Goal: Task Accomplishment & Management: Manage account settings

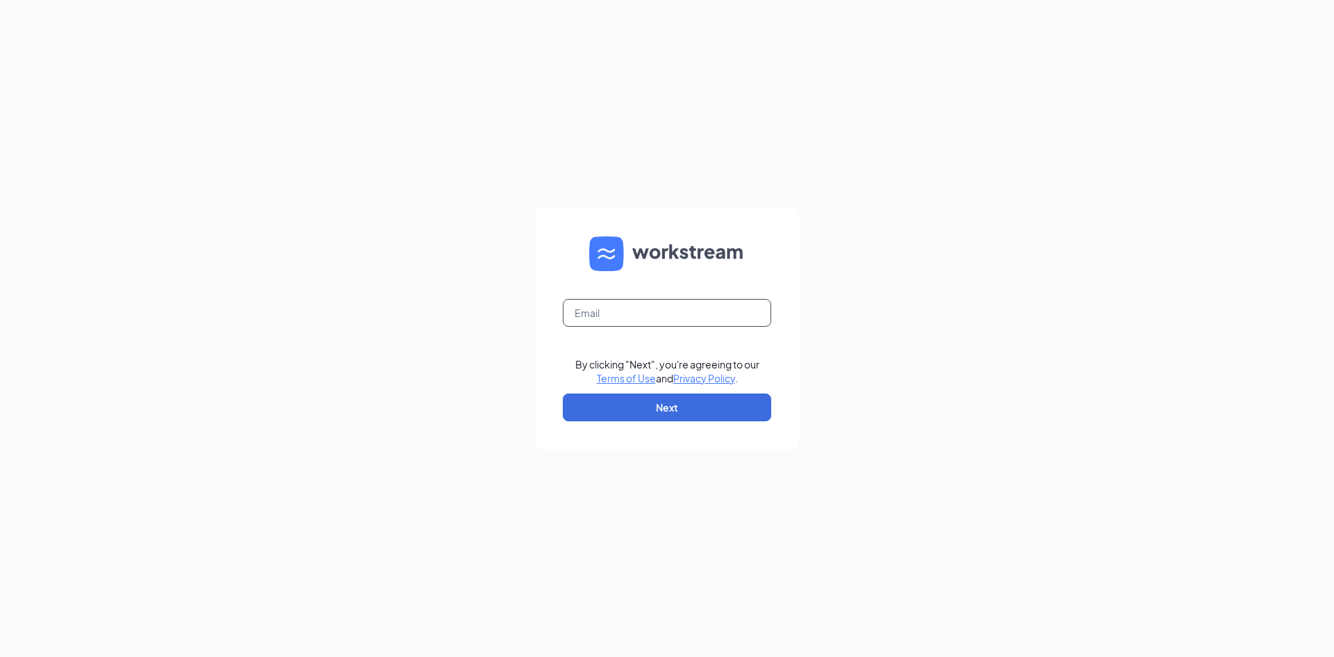
click at [627, 317] on input "text" at bounding box center [667, 313] width 208 height 28
type input "mlt.mgr@scrivanos.com"
click at [676, 411] on button "Next" at bounding box center [667, 407] width 208 height 28
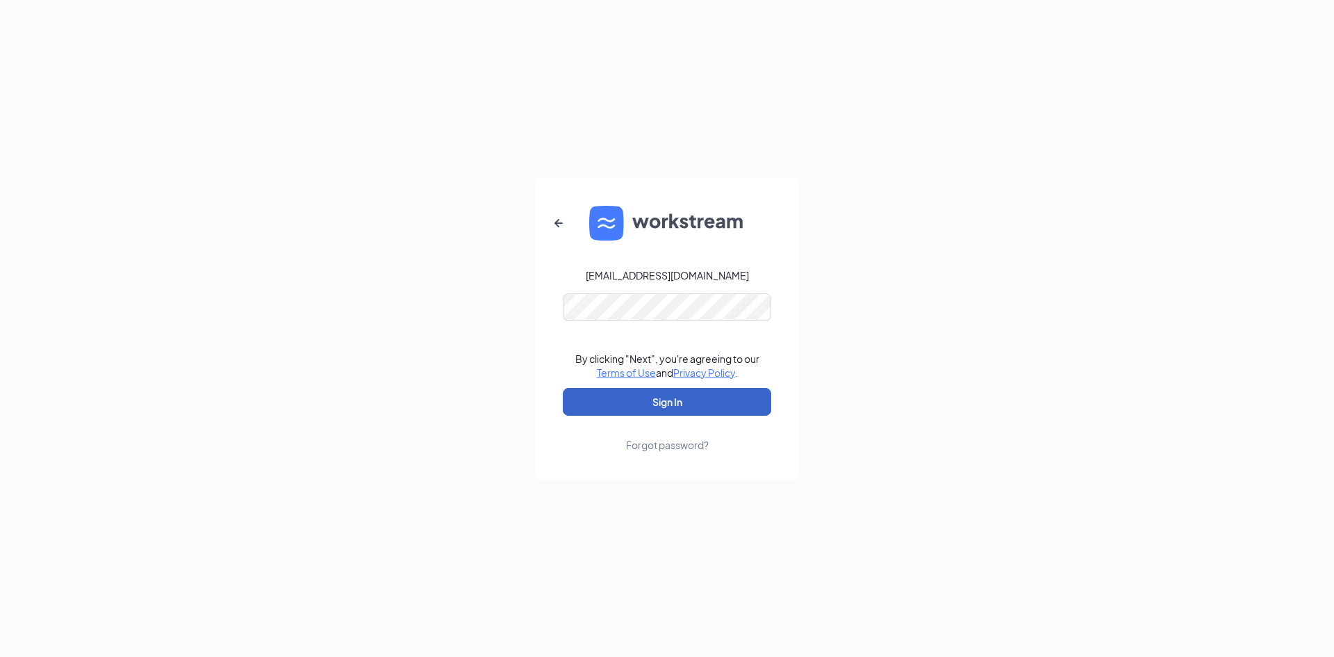
click at [658, 408] on button "Sign In" at bounding box center [667, 402] width 208 height 28
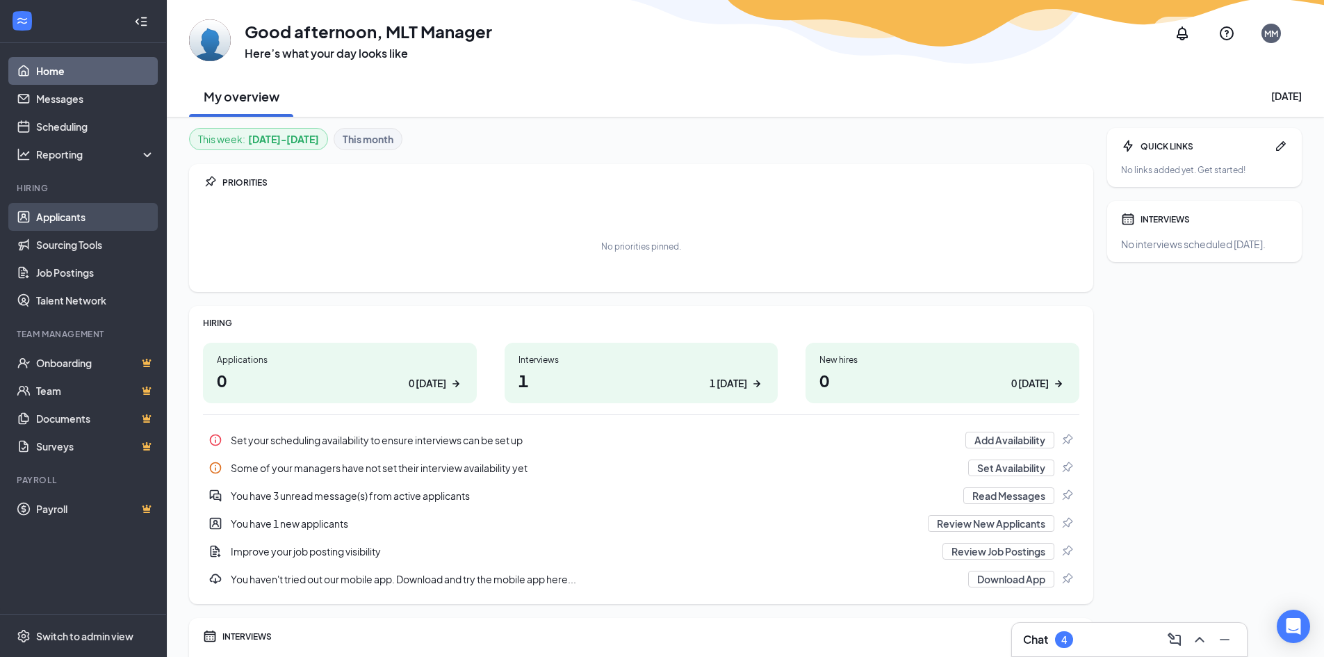
click at [70, 221] on link "Applicants" at bounding box center [95, 217] width 119 height 28
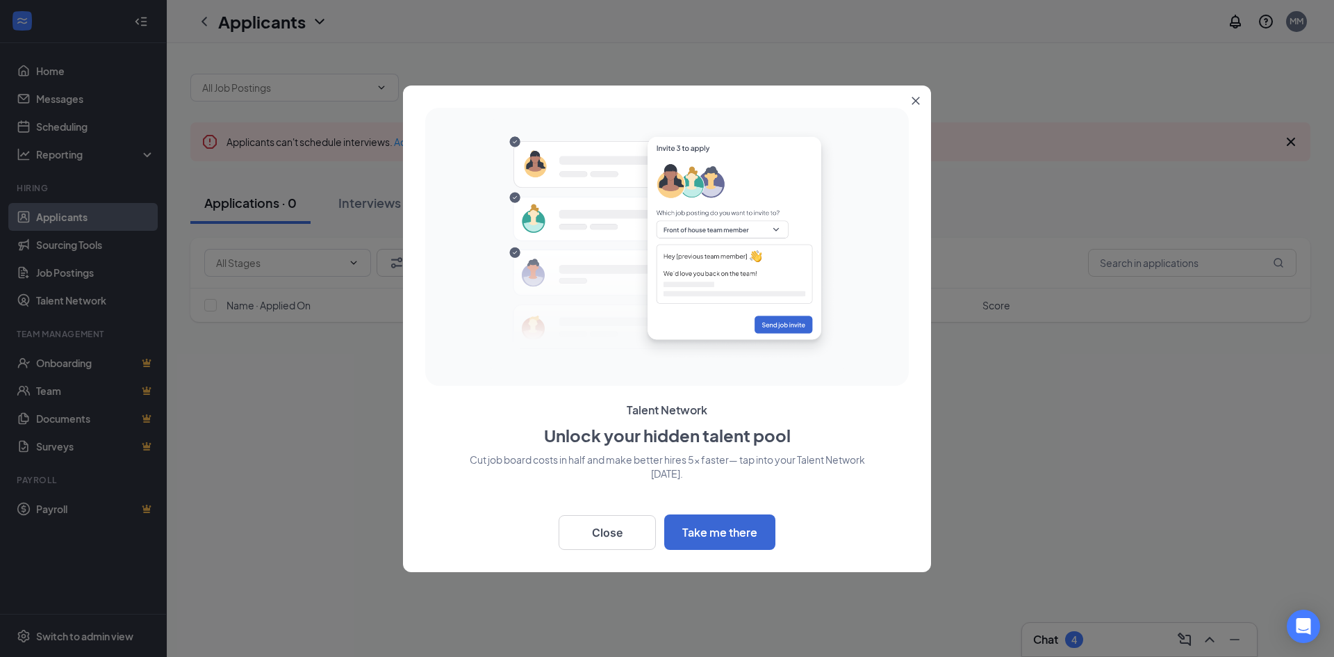
click at [923, 101] on button "Close" at bounding box center [918, 97] width 25 height 25
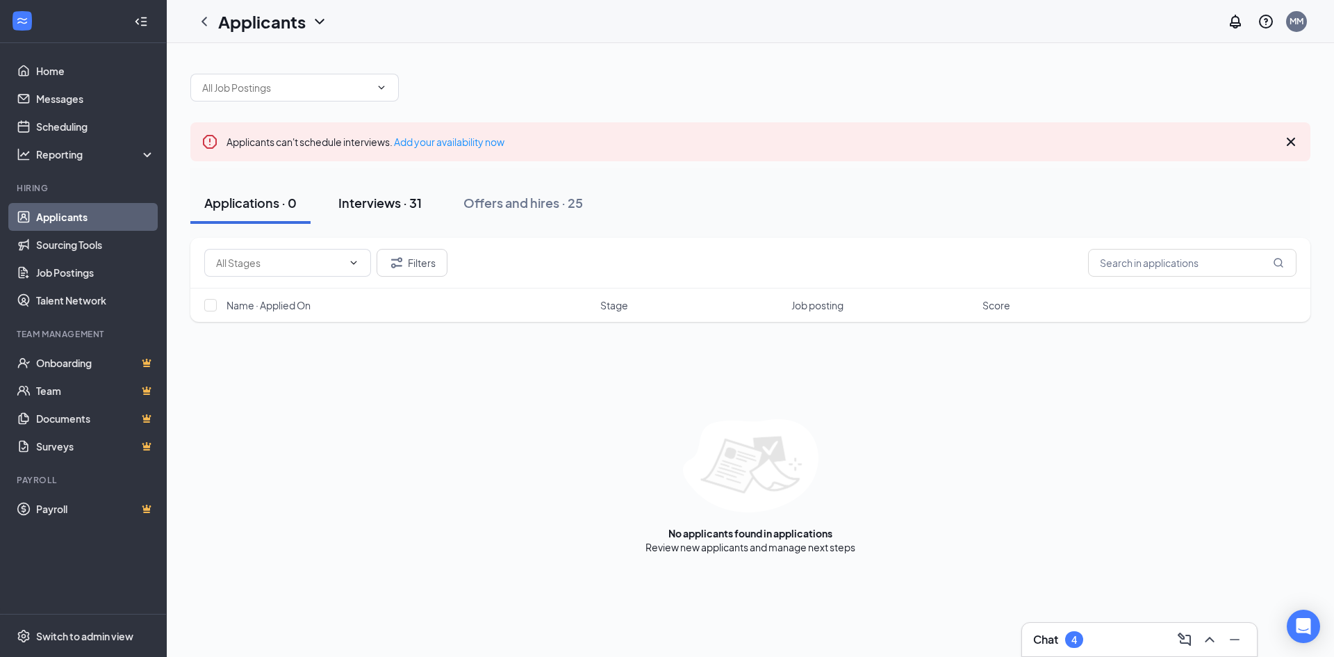
click at [349, 206] on div "Interviews · 31" at bounding box center [379, 202] width 83 height 17
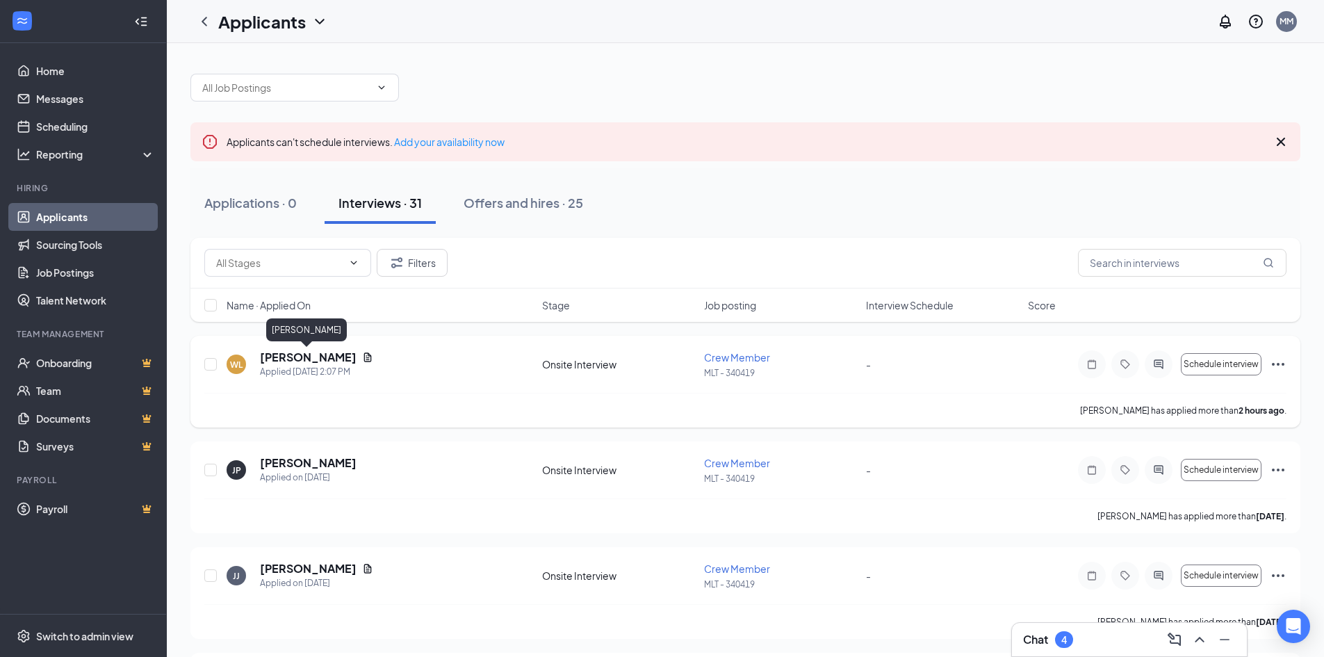
click at [288, 353] on h5 "[PERSON_NAME]" at bounding box center [308, 356] width 97 height 15
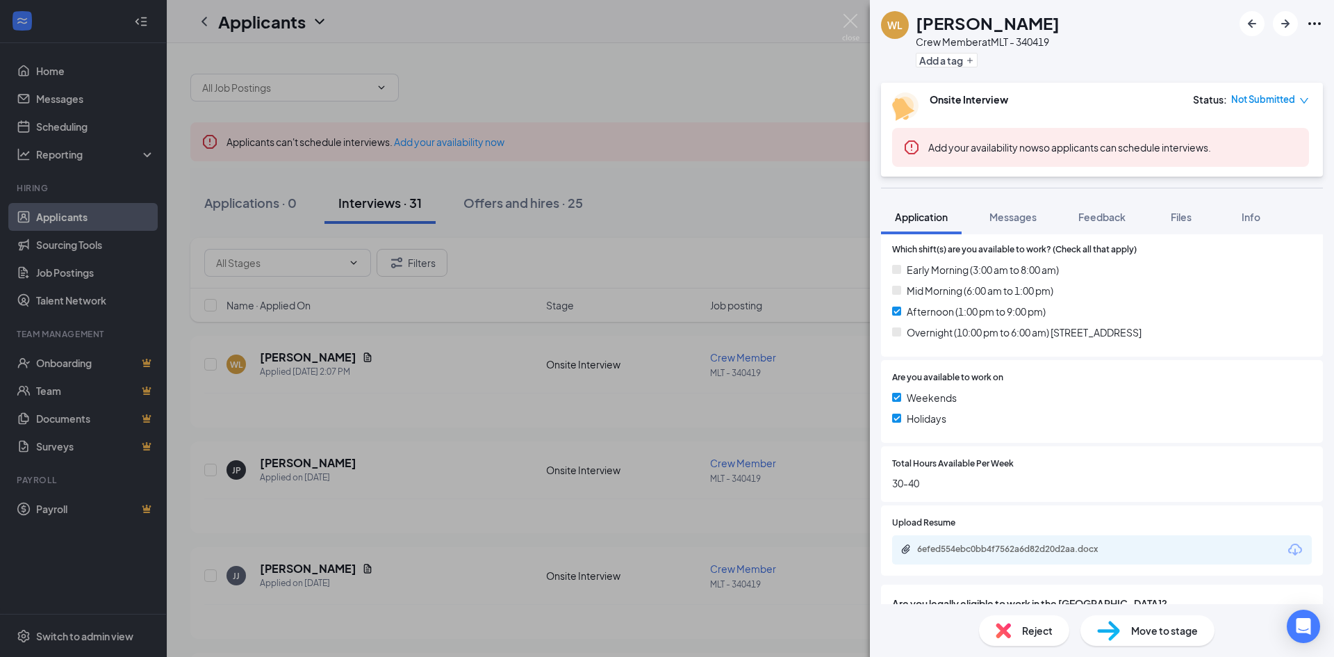
scroll to position [486, 0]
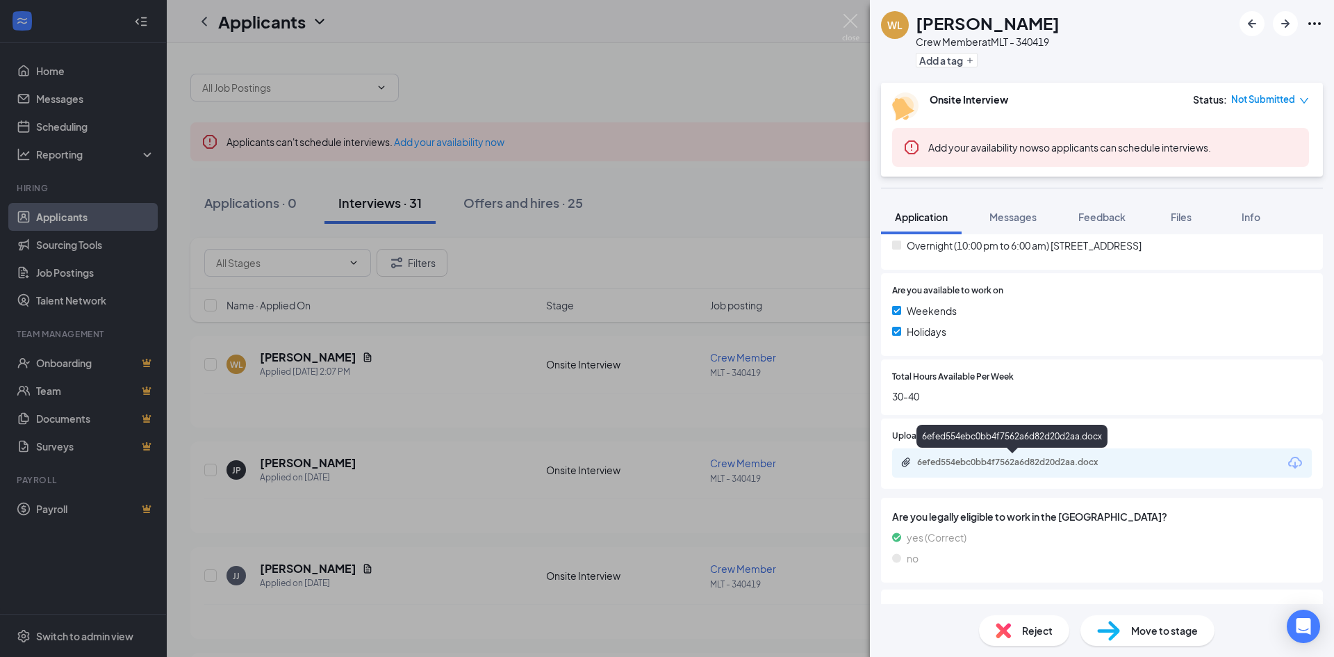
click at [1000, 466] on div "6efed554ebc0bb4f7562a6d82d20d2aa.docx" at bounding box center [1014, 461] width 195 height 11
drag, startPoint x: 840, startPoint y: 123, endPoint x: 925, endPoint y: 469, distance: 356.4
click at [840, 123] on div "[PERSON_NAME] Crew Member at MLT - 340419 Add a tag Onsite Interview Status : N…" at bounding box center [667, 328] width 1334 height 657
click at [922, 463] on div "-" at bounding box center [952, 469] width 156 height 15
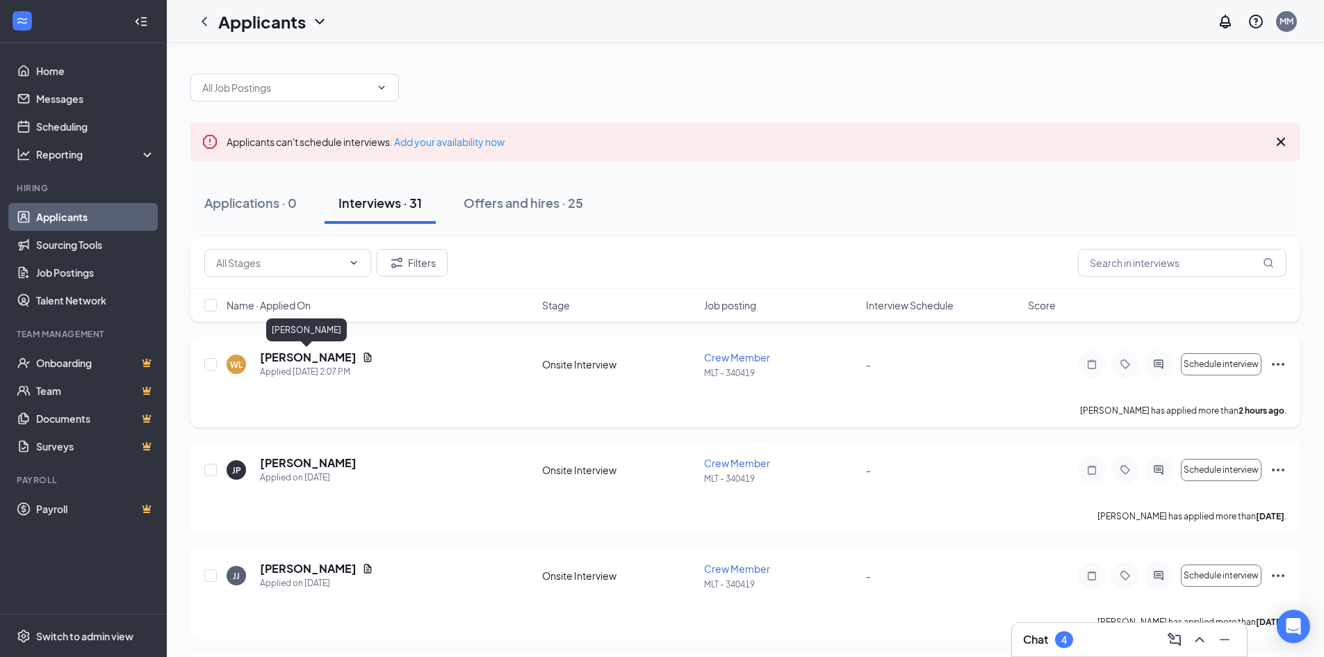
click at [297, 363] on h5 "[PERSON_NAME]" at bounding box center [308, 356] width 97 height 15
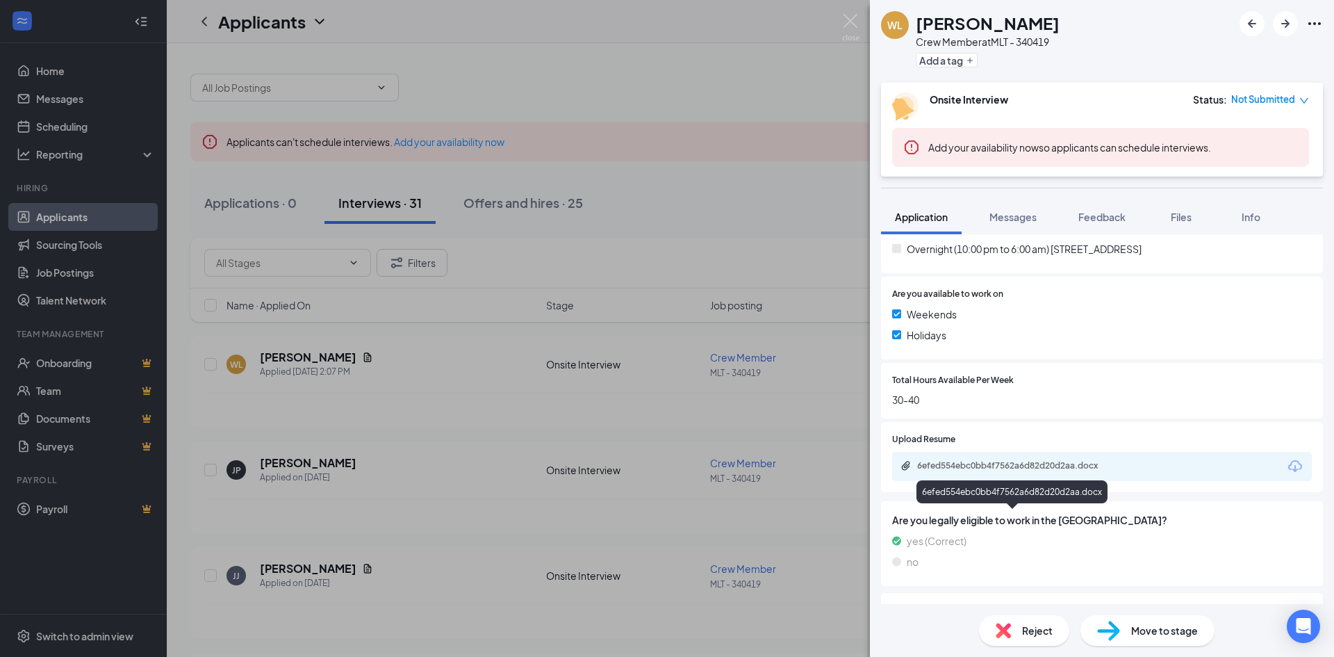
scroll to position [556, 0]
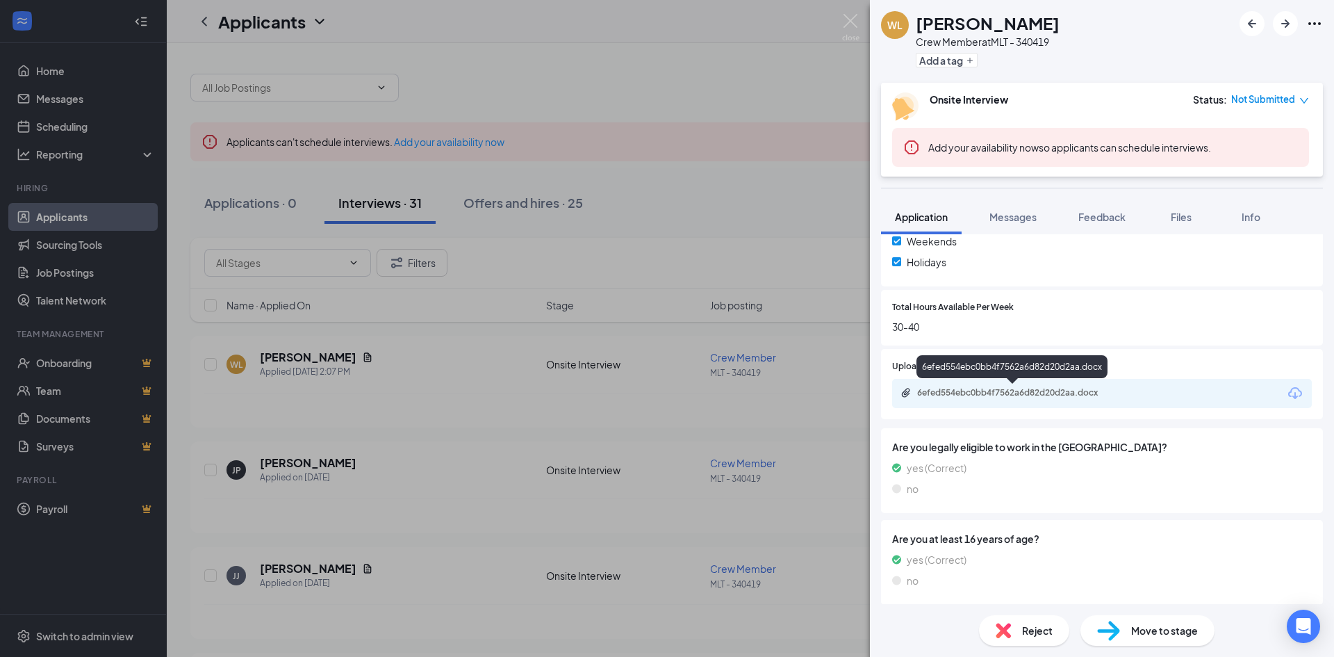
click at [903, 396] on icon "Paperclip" at bounding box center [906, 392] width 8 height 9
click at [1041, 390] on div "6efed554ebc0bb4f7562a6d82d20d2aa.docx" at bounding box center [1014, 393] width 195 height 11
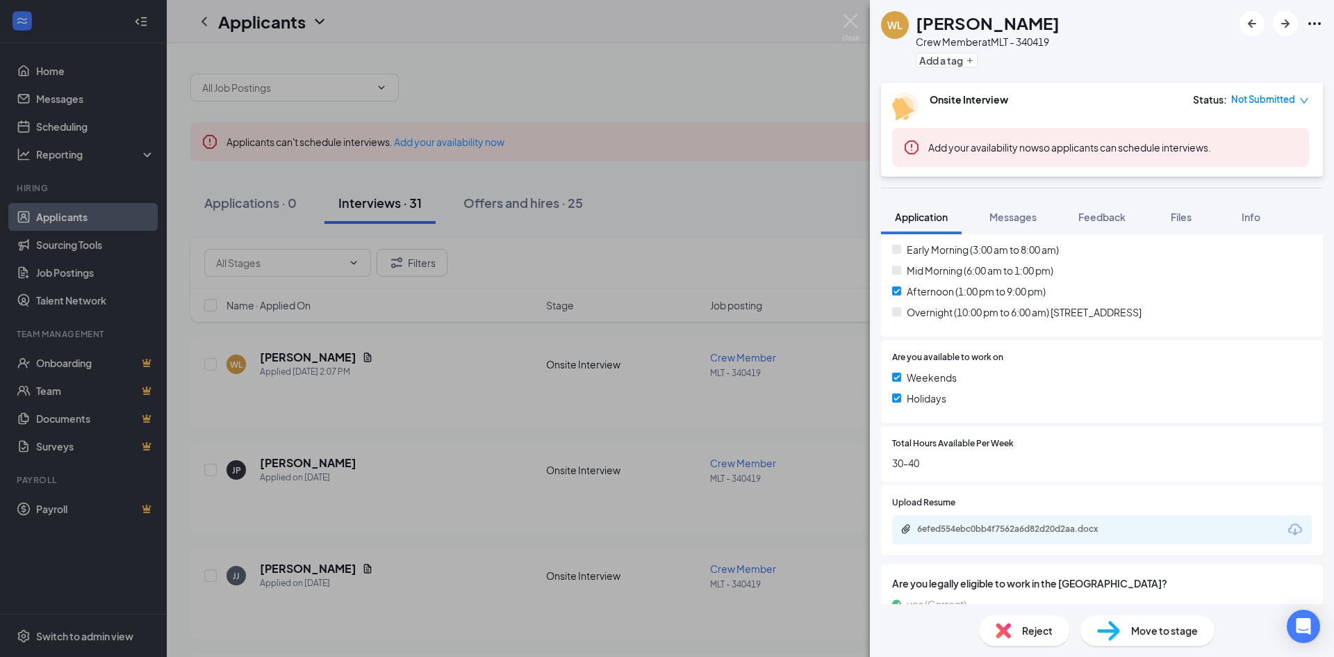
scroll to position [416, 0]
click at [1245, 217] on span "Info" at bounding box center [1251, 217] width 19 height 13
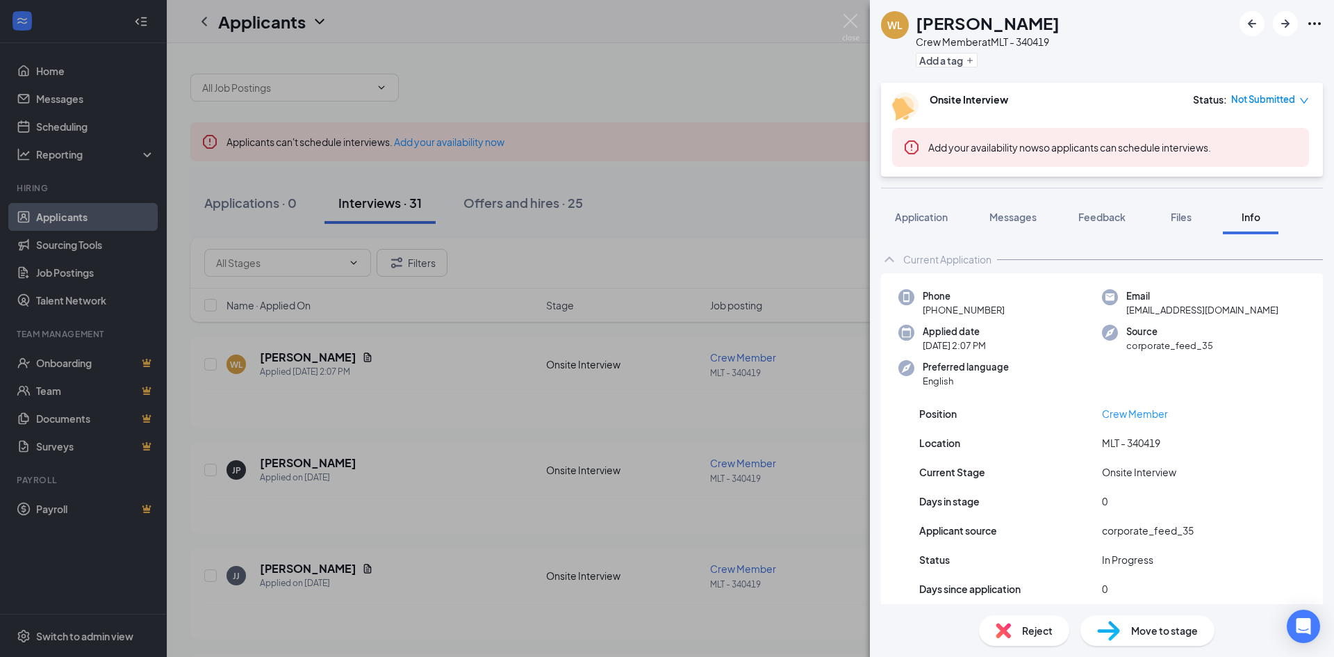
click at [764, 190] on div "[PERSON_NAME] Crew Member at MLT - 340419 Add a tag Onsite Interview Status : N…" at bounding box center [667, 328] width 1334 height 657
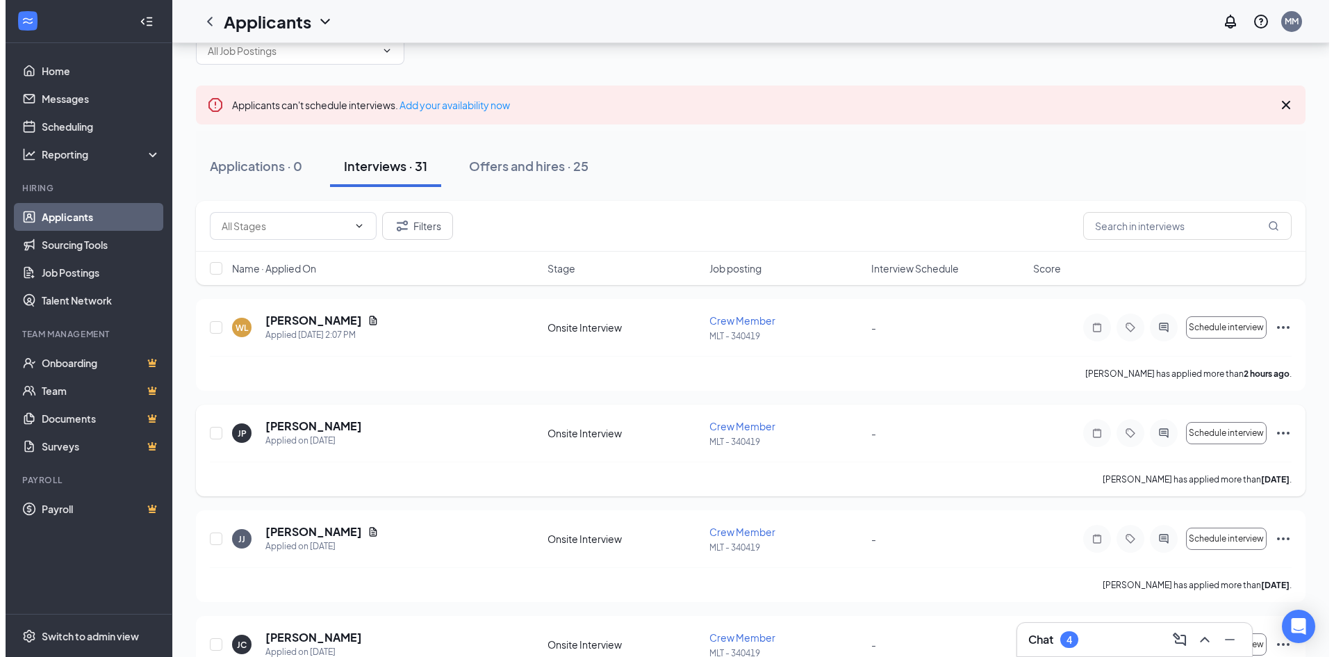
scroll to position [69, 0]
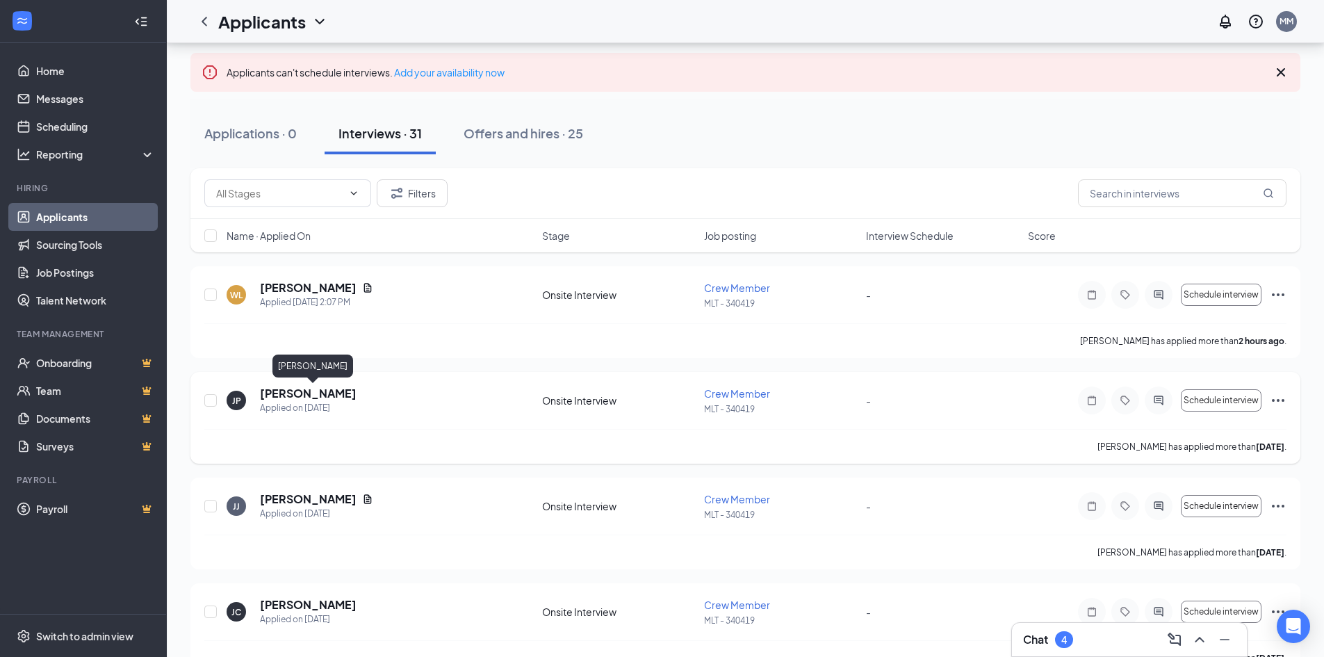
click at [338, 397] on h5 "[PERSON_NAME]" at bounding box center [308, 393] width 97 height 15
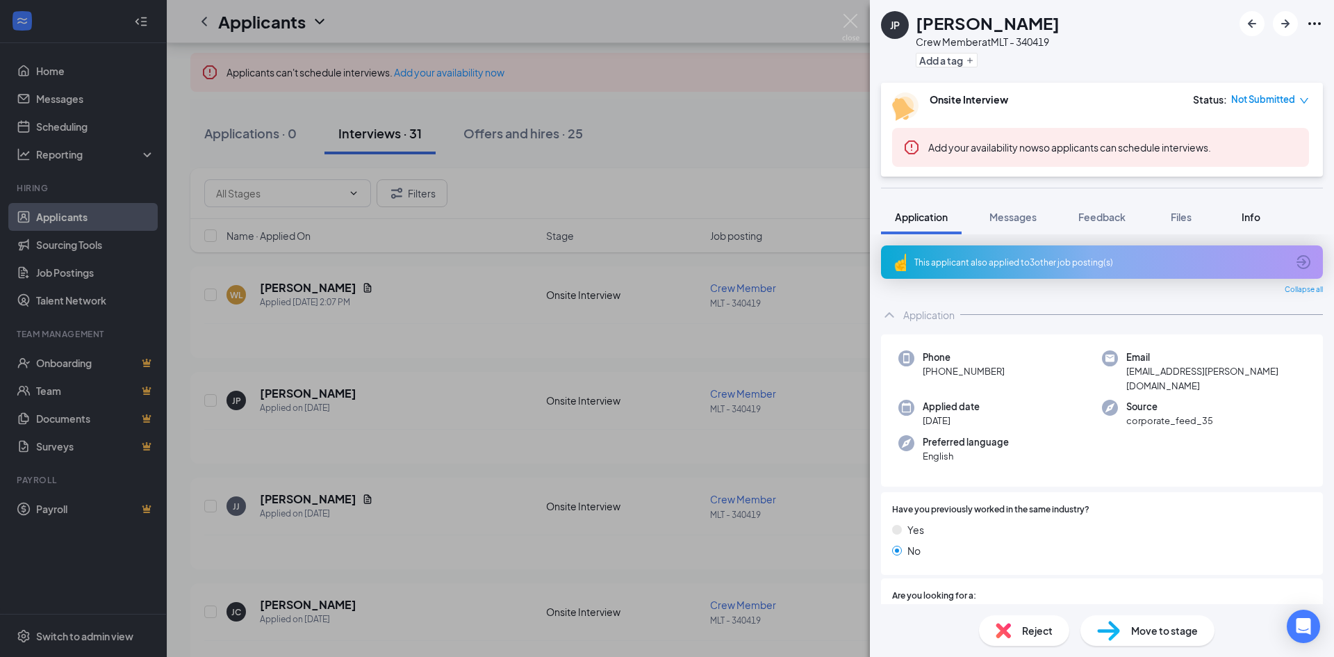
click at [1248, 215] on span "Info" at bounding box center [1251, 217] width 19 height 13
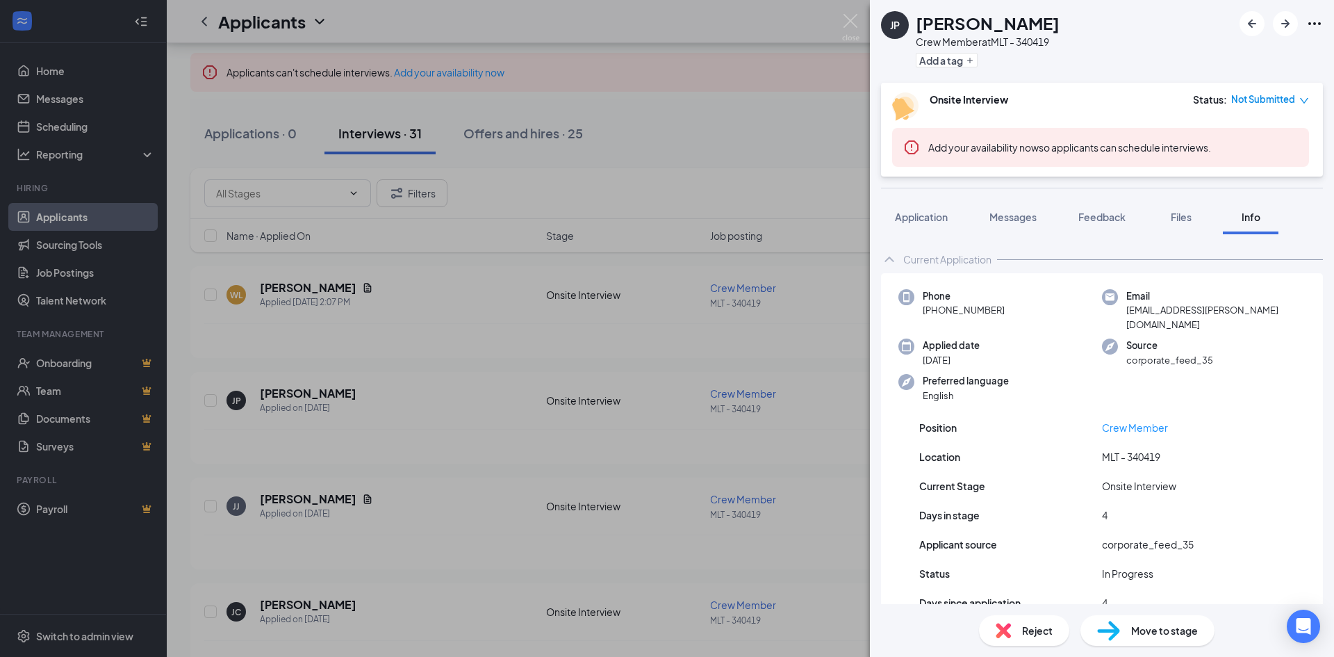
click at [856, 351] on div "JP [PERSON_NAME] Crew Member at MLT - 340419 Add a tag Onsite Interview Status …" at bounding box center [667, 328] width 1334 height 657
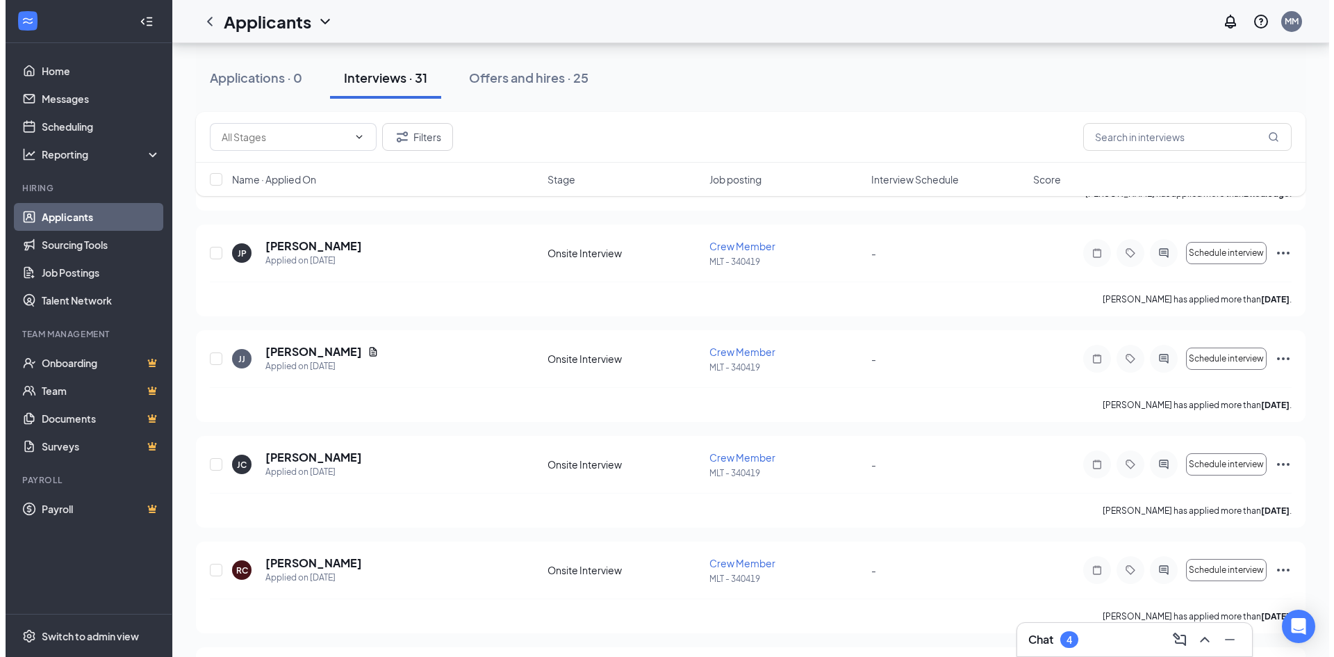
scroll to position [208, 0]
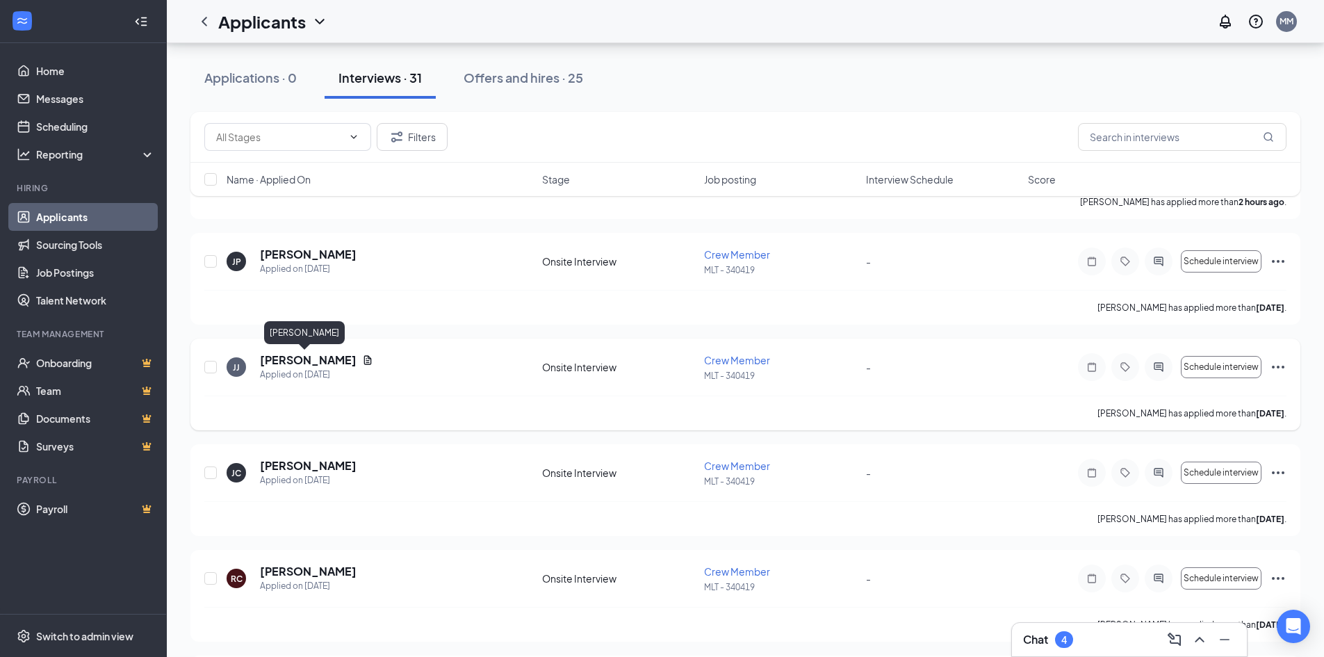
click at [287, 363] on h5 "[PERSON_NAME]" at bounding box center [308, 359] width 97 height 15
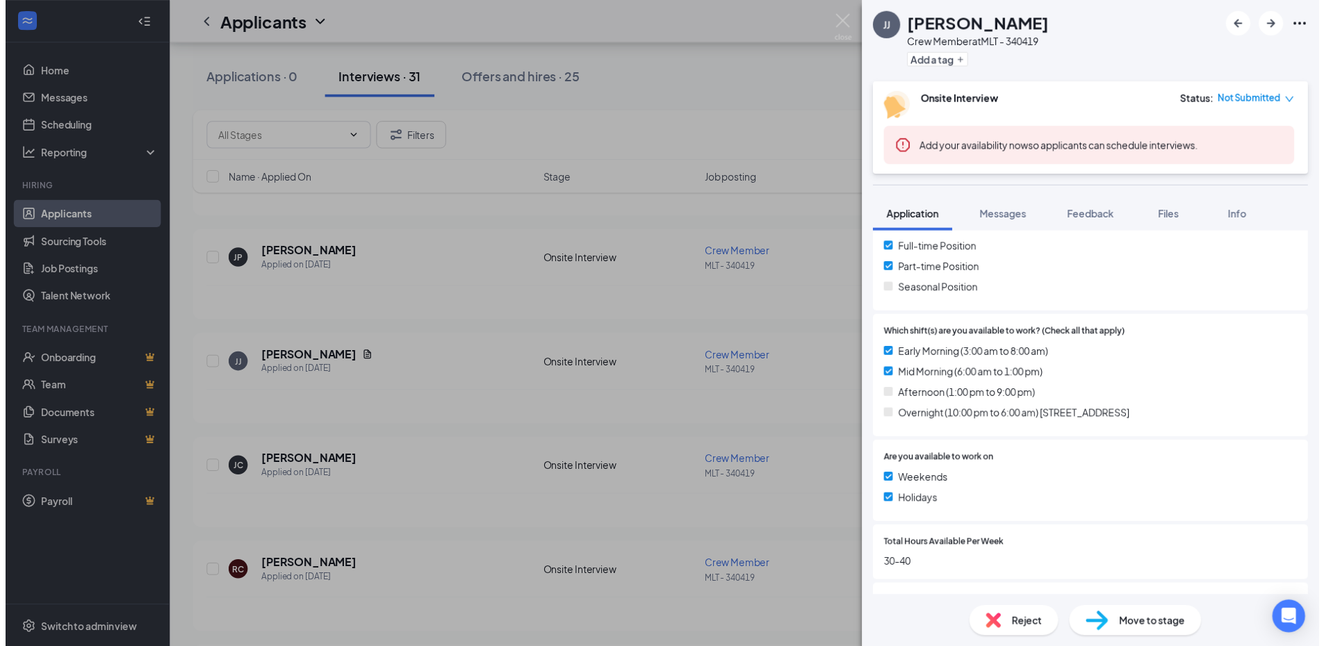
scroll to position [486, 0]
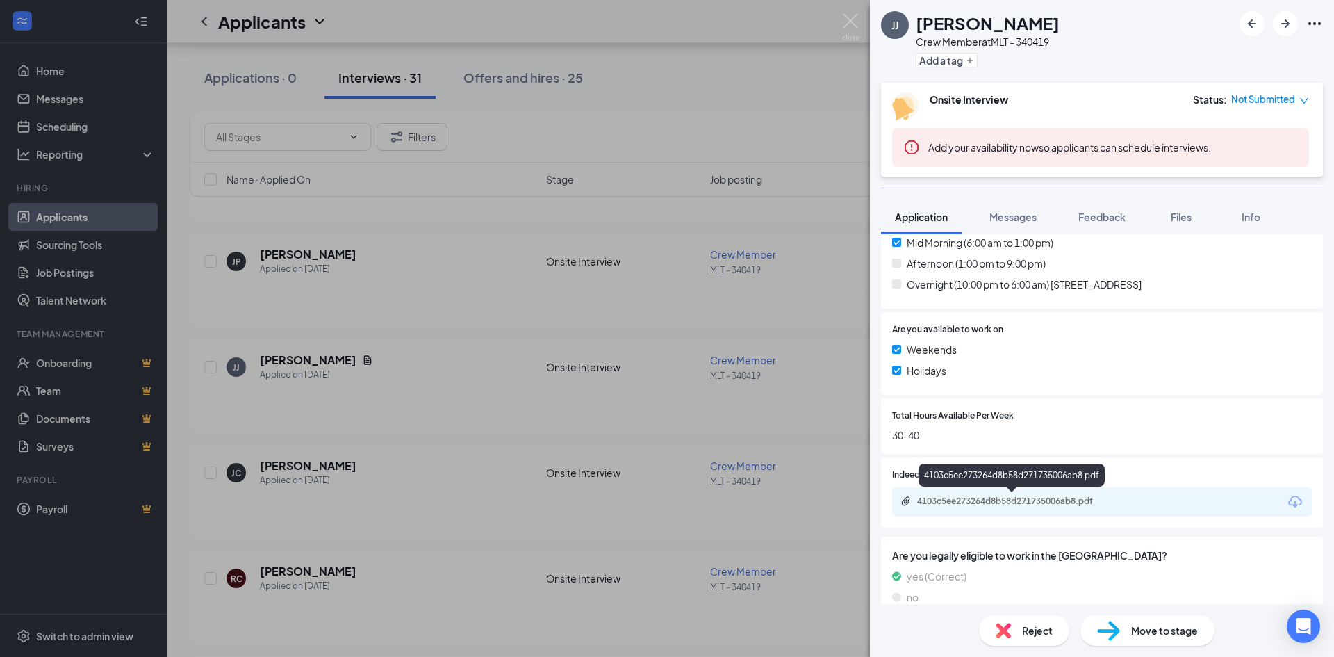
click at [1043, 505] on div "4103c5ee273264d8b58d271735006ab8.pdf" at bounding box center [1014, 500] width 195 height 11
click at [847, 276] on div "[PERSON_NAME] [PERSON_NAME] Crew Member at MLT - 340419 Add a tag Onsite Interv…" at bounding box center [667, 328] width 1334 height 657
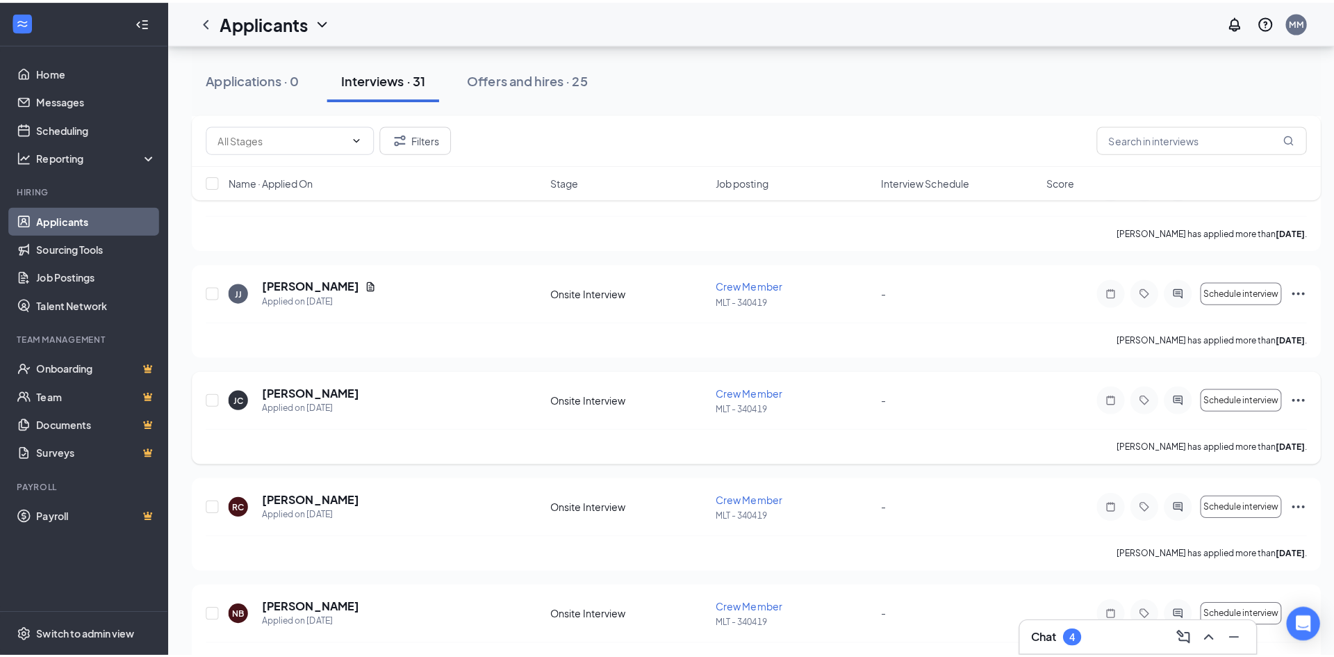
scroll to position [278, 0]
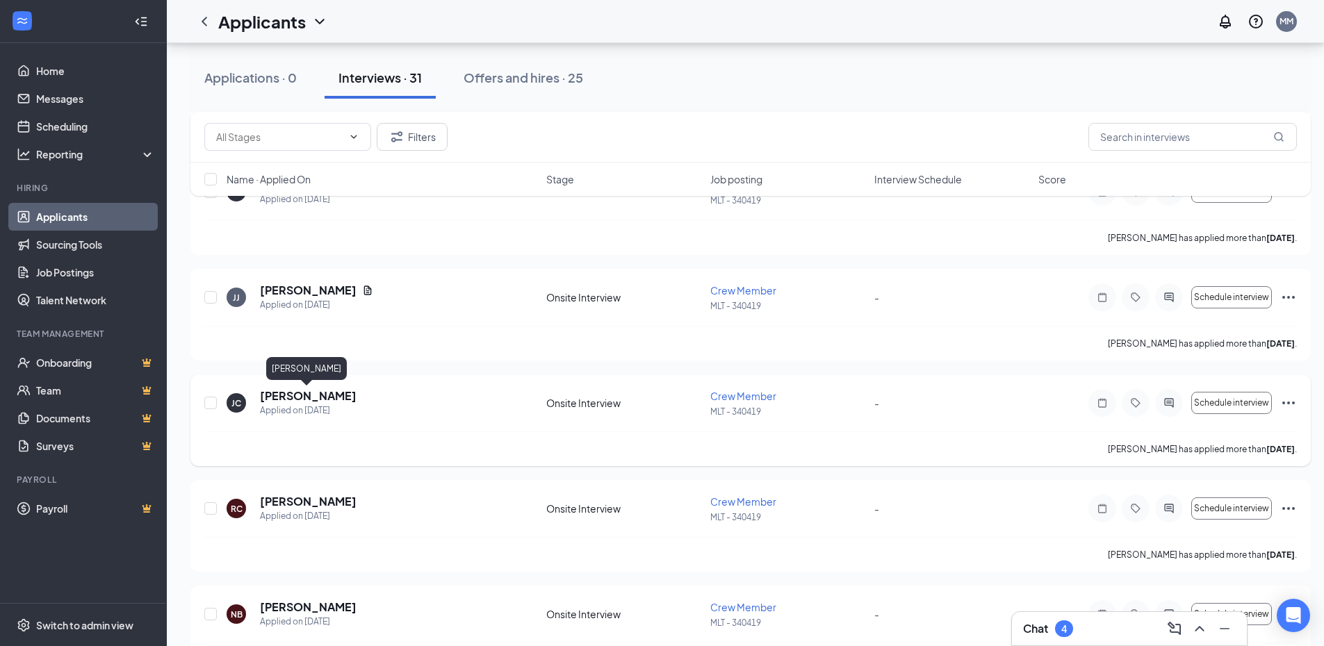
click at [290, 400] on h5 "[PERSON_NAME]" at bounding box center [308, 395] width 97 height 15
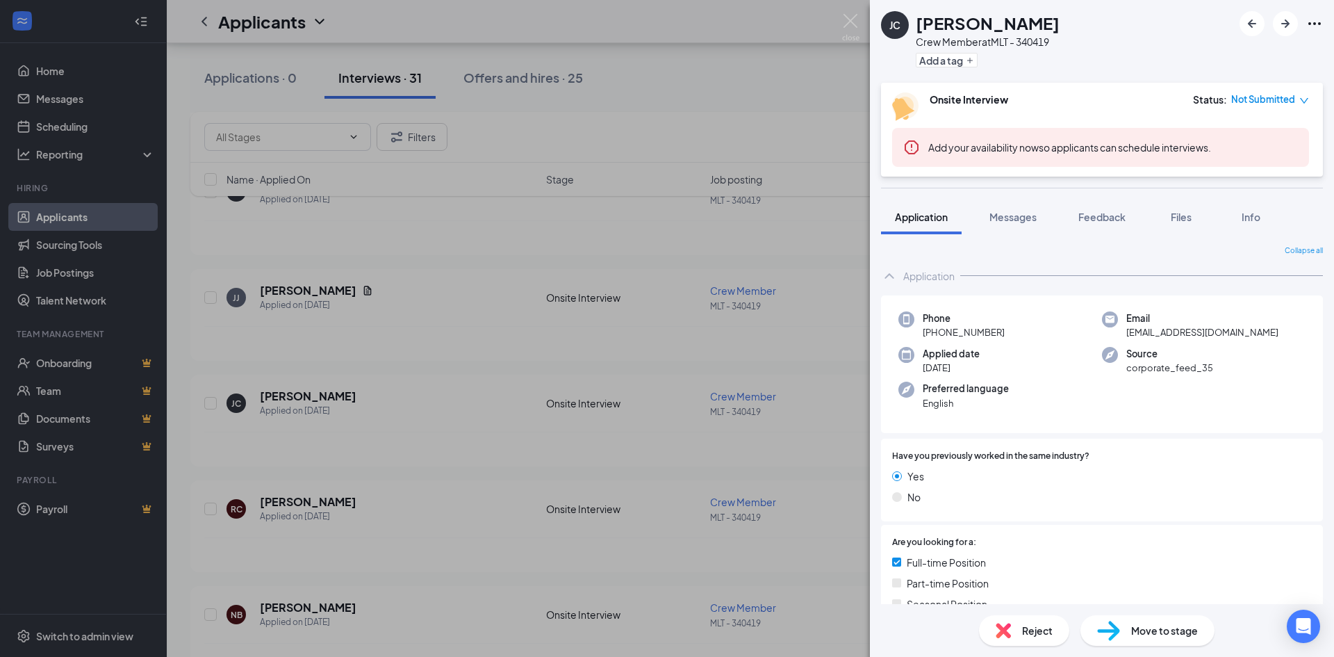
click at [843, 415] on div "[PERSON_NAME] Crew Member at MLT - 340419 Add a tag Onsite Interview Status : N…" at bounding box center [667, 328] width 1334 height 657
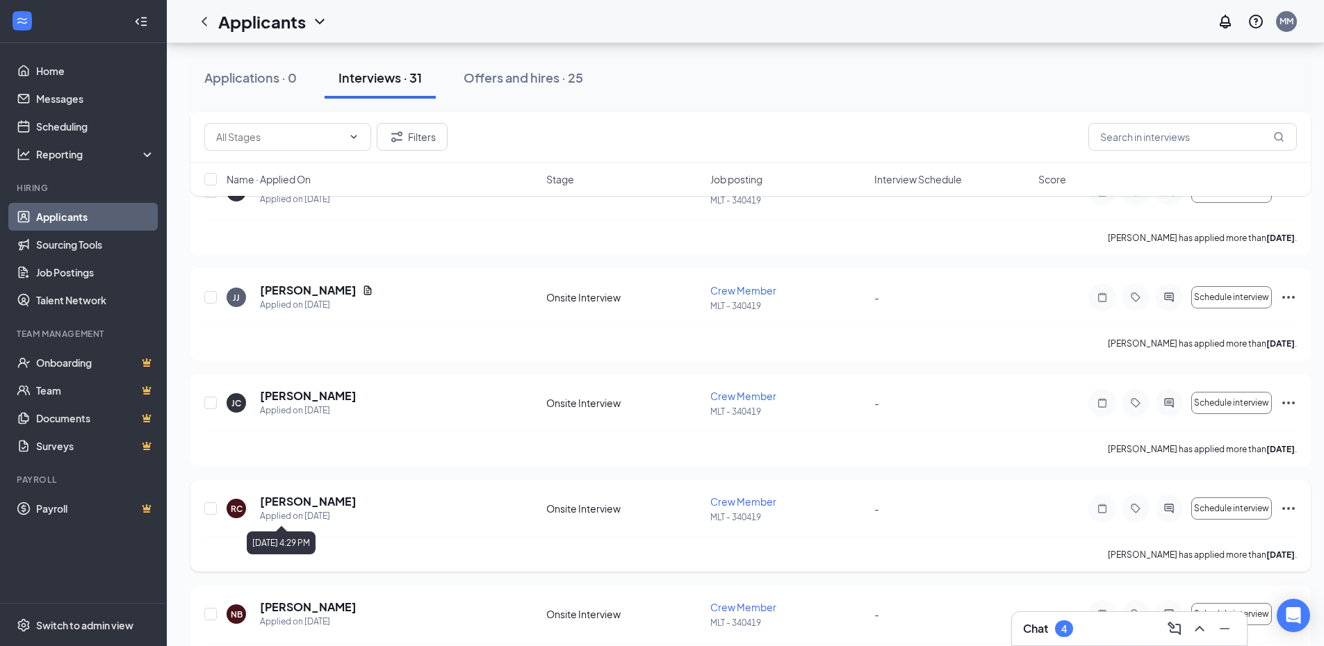
click at [278, 511] on div "Applied on [DATE]" at bounding box center [308, 516] width 97 height 14
click at [292, 503] on h5 "[PERSON_NAME]" at bounding box center [308, 501] width 97 height 15
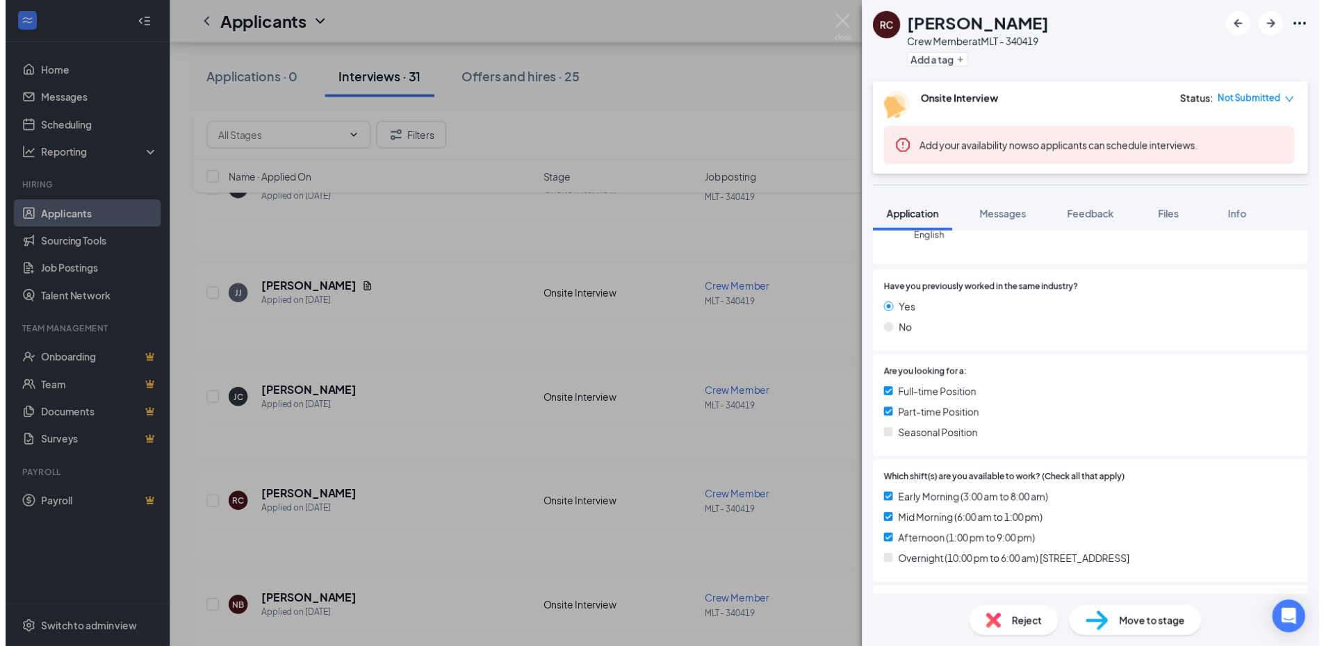
scroll to position [176, 0]
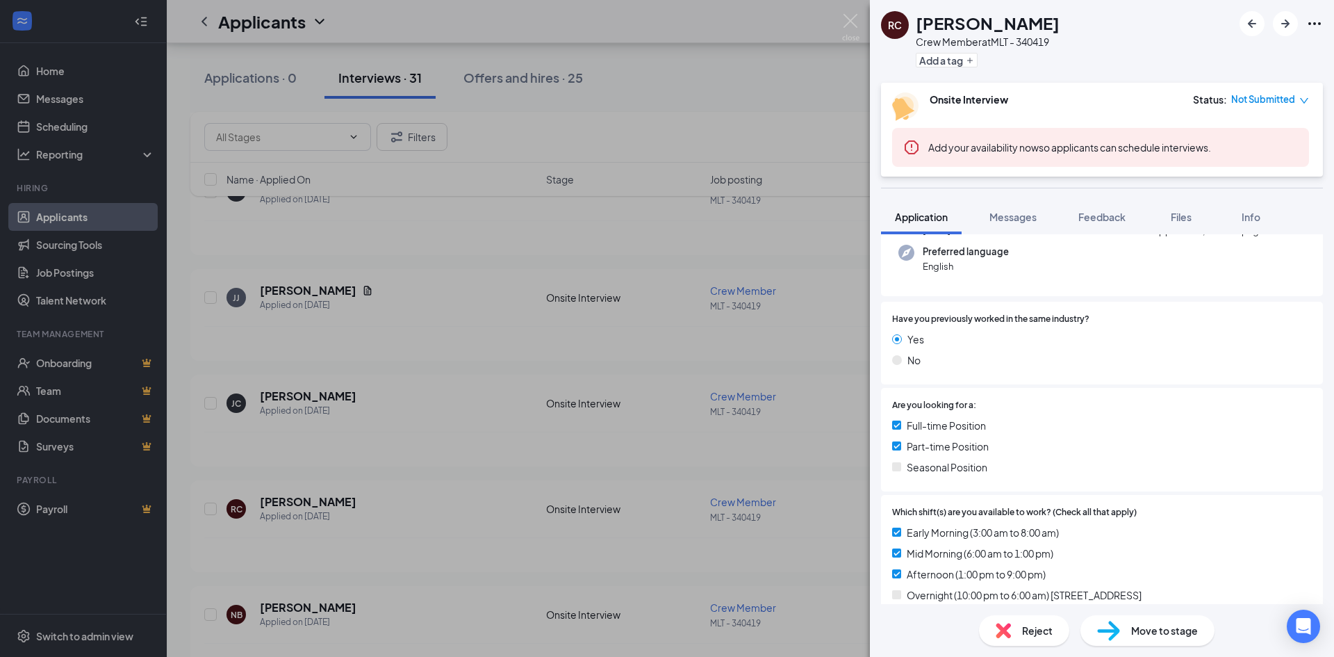
click at [814, 297] on div "[PERSON_NAME] Crew Member at MLT - 340419 Add a tag Onsite Interview Status : N…" at bounding box center [667, 328] width 1334 height 657
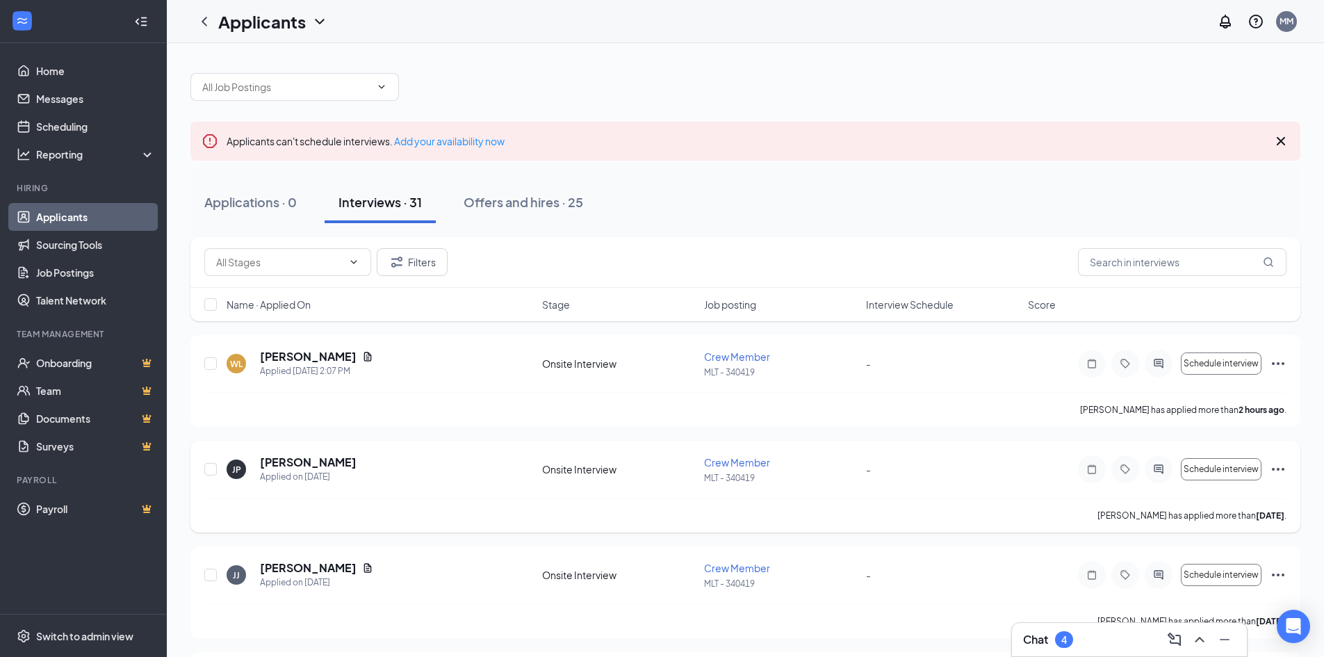
scroll to position [139, 0]
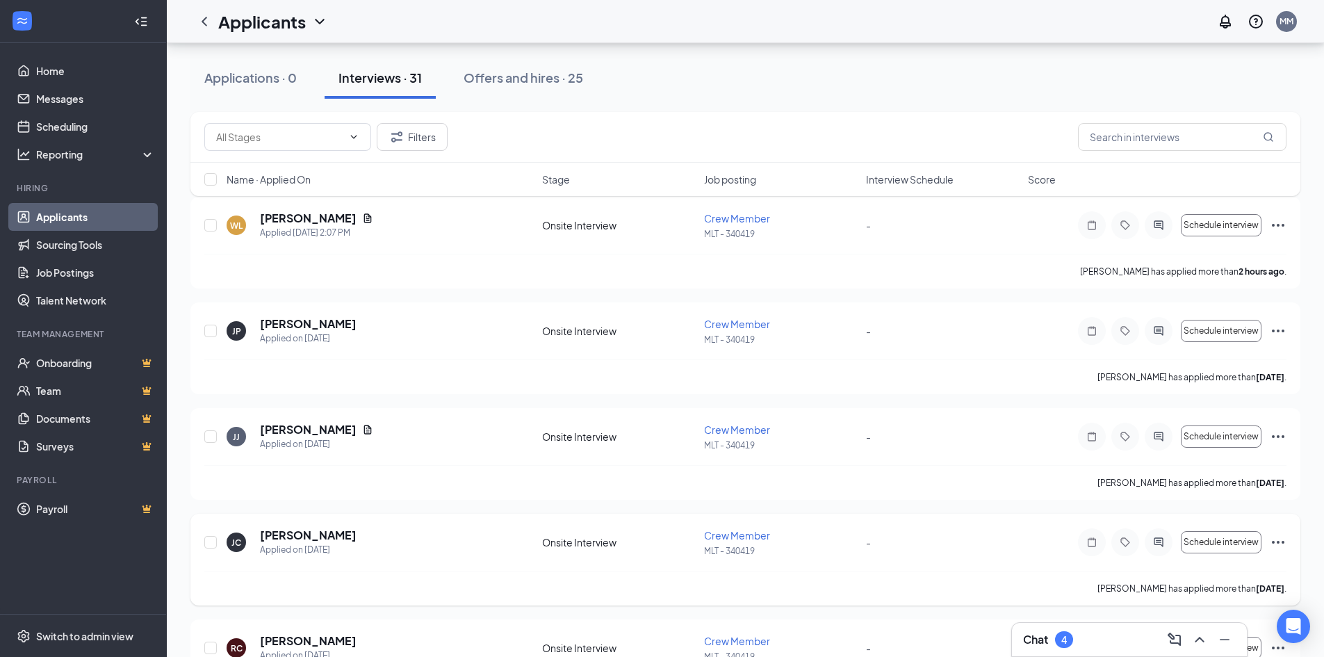
click at [1030, 553] on div "[PERSON_NAME] Applied on [DATE] Onsite Interview Crew Member MLT - 340419 - Sch…" at bounding box center [745, 548] width 1082 height 43
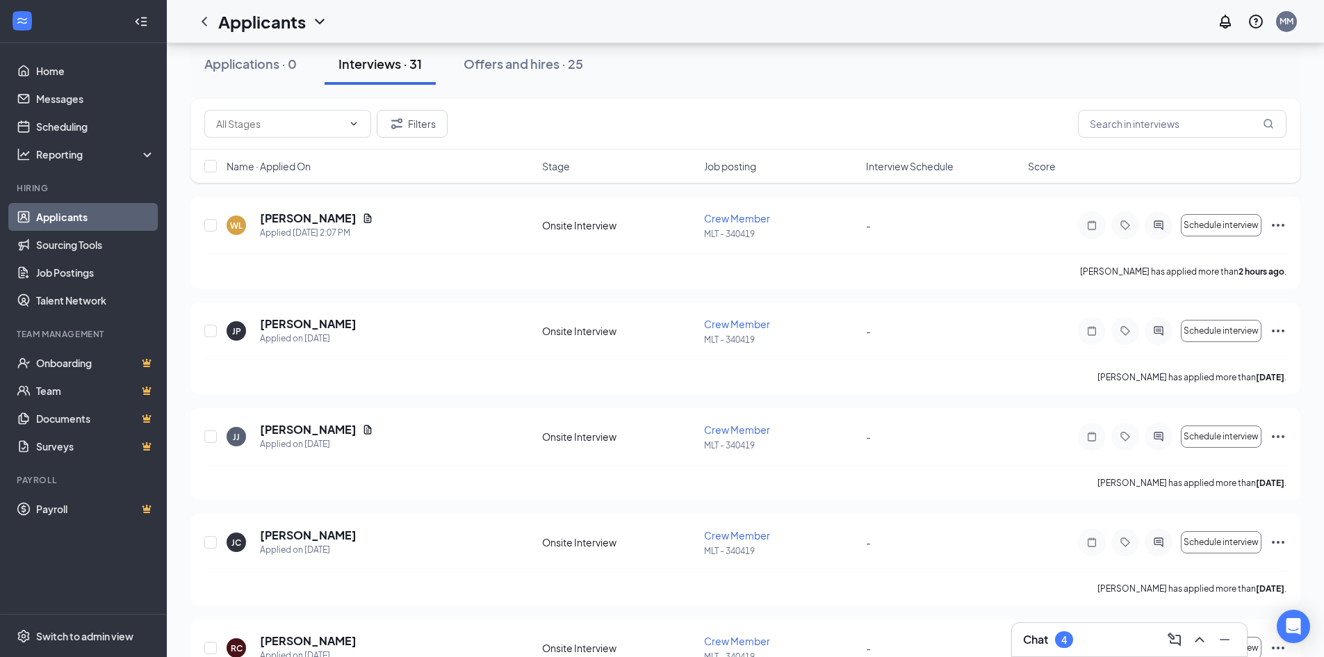
scroll to position [0, 0]
